Goal: Task Accomplishment & Management: Use online tool/utility

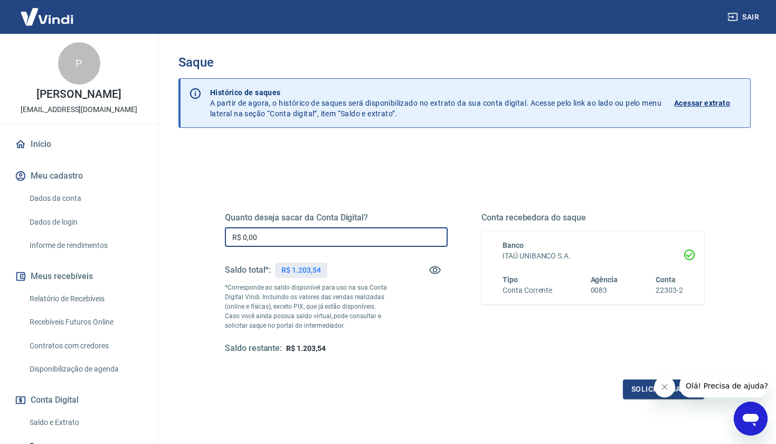
click at [278, 237] on input "R$ 0,00" at bounding box center [336, 237] width 223 height 20
type input "R$ 1.200,00"
click at [646, 385] on button "Solicitar saque" at bounding box center [663, 389] width 81 height 20
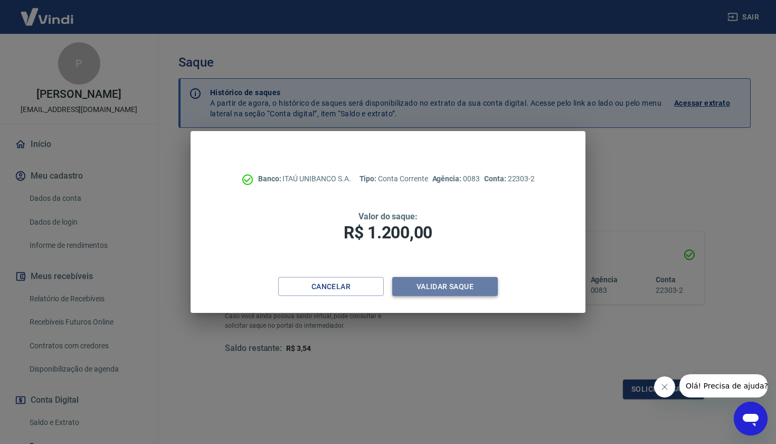
click at [481, 289] on button "Validar saque" at bounding box center [445, 287] width 106 height 20
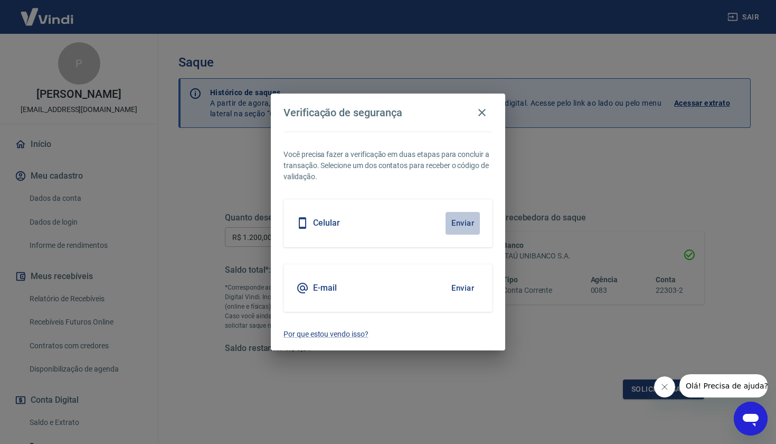
click at [471, 228] on button "Enviar" at bounding box center [463, 223] width 34 height 22
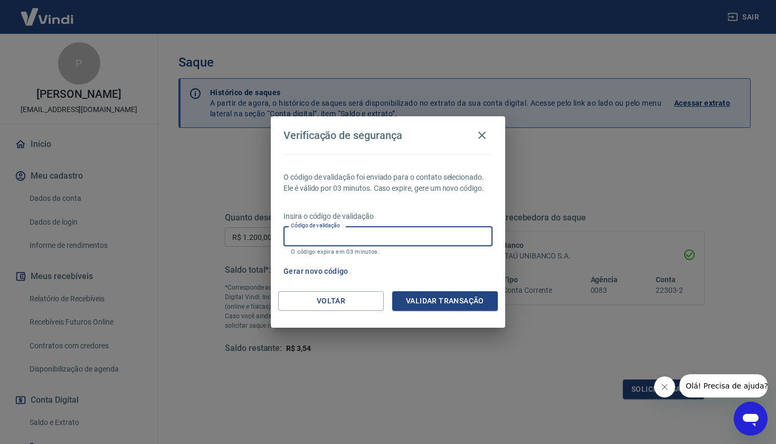
click at [332, 241] on input "Código de validação" at bounding box center [388, 236] width 209 height 20
type input "793493"
click at [427, 297] on button "Validar transação" at bounding box center [445, 301] width 106 height 20
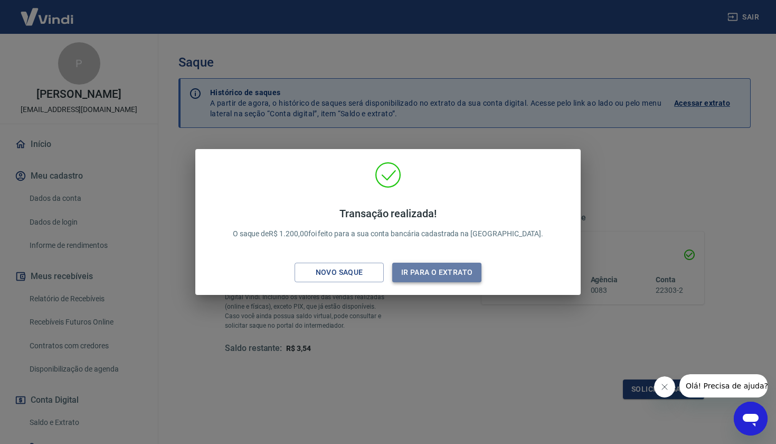
click at [440, 275] on button "Ir para o extrato" at bounding box center [436, 272] width 89 height 20
